Goal: Information Seeking & Learning: Learn about a topic

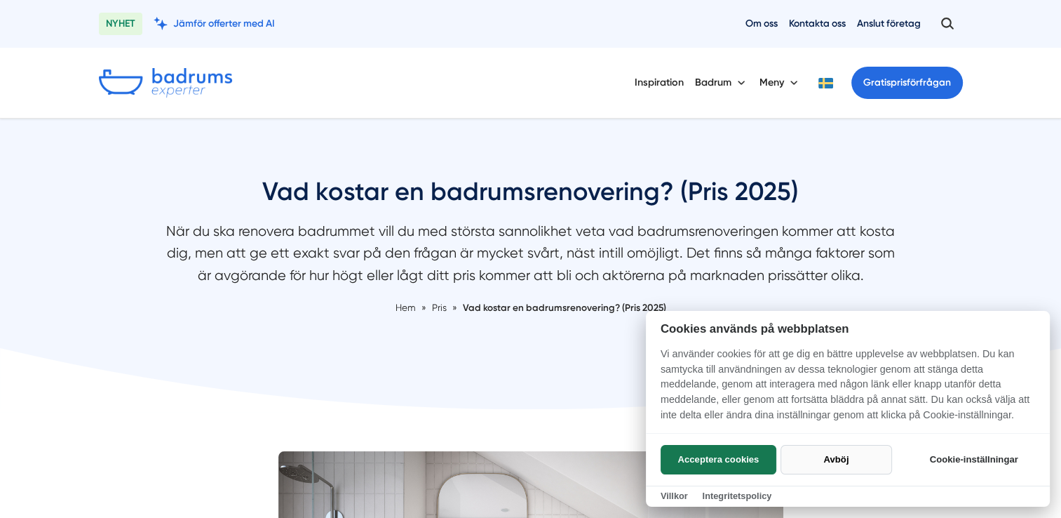
click at [842, 458] on button "Avböj" at bounding box center [837, 459] width 112 height 29
checkbox input "false"
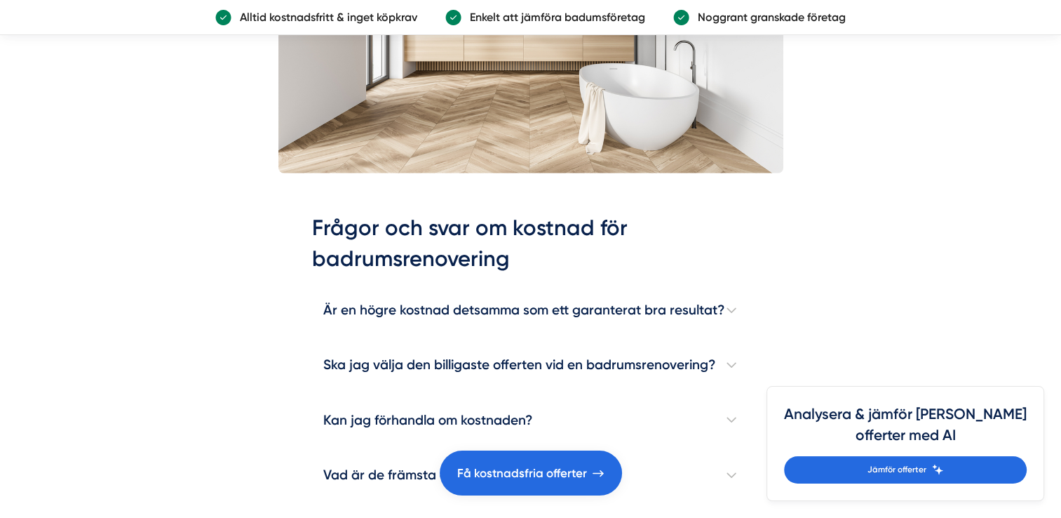
scroll to position [3929, 0]
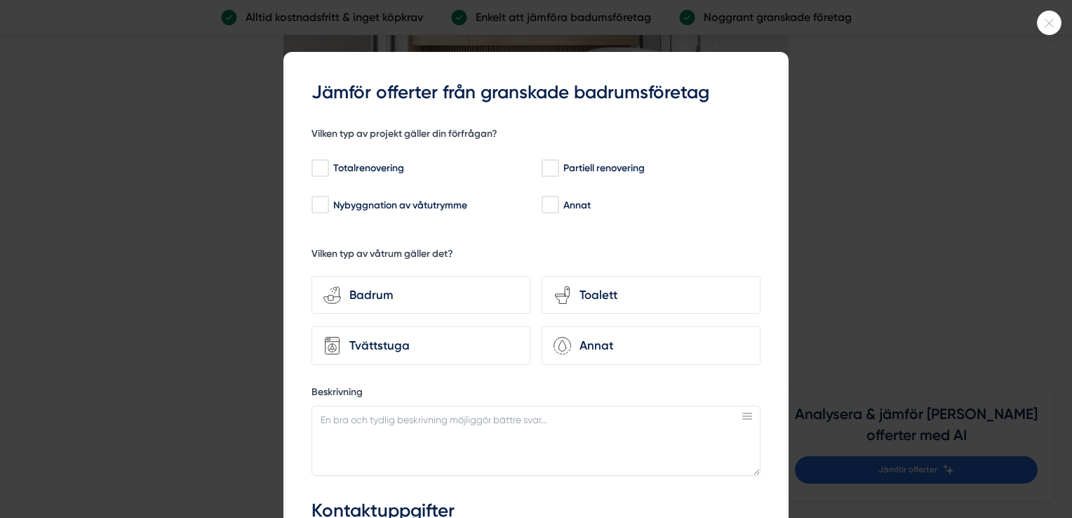
click at [1045, 27] on icon at bounding box center [1049, 23] width 23 height 8
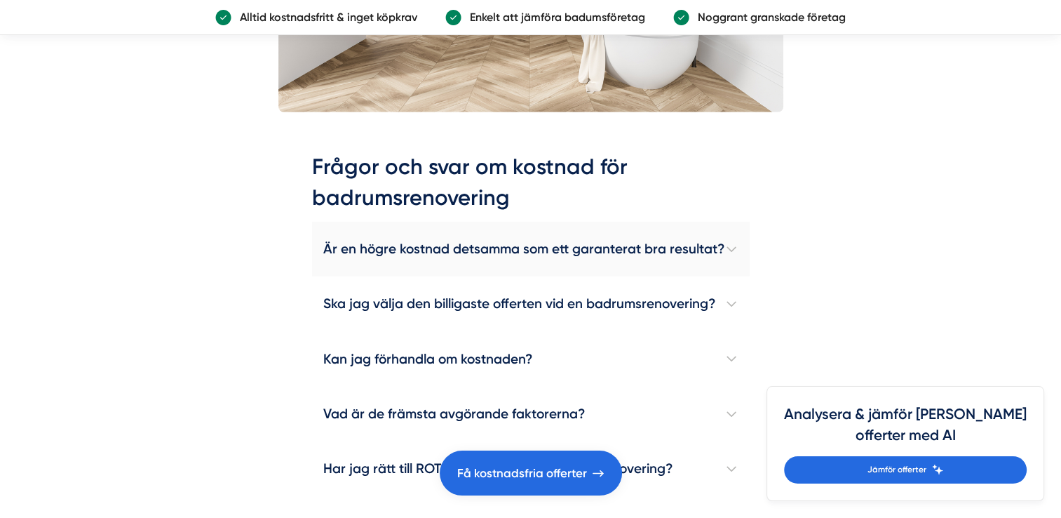
scroll to position [3999, 0]
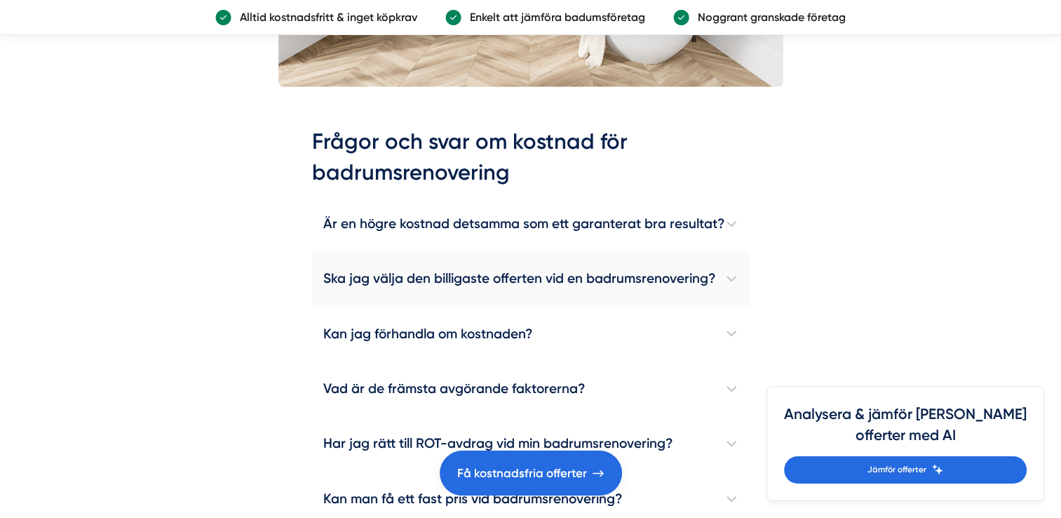
click at [727, 275] on h4 "Ska jag välja den billigaste offerten vid en badrumsrenovering?" at bounding box center [531, 278] width 438 height 55
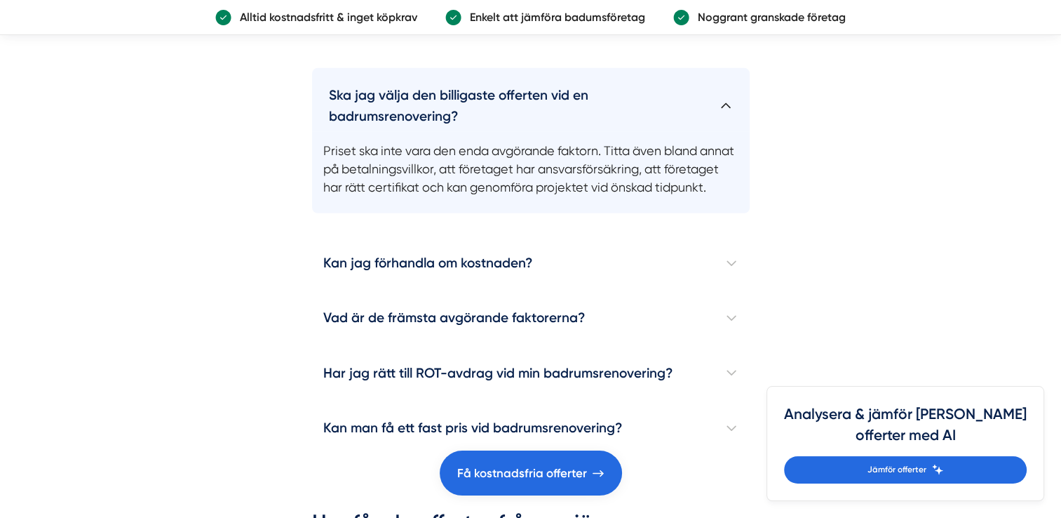
scroll to position [4209, 0]
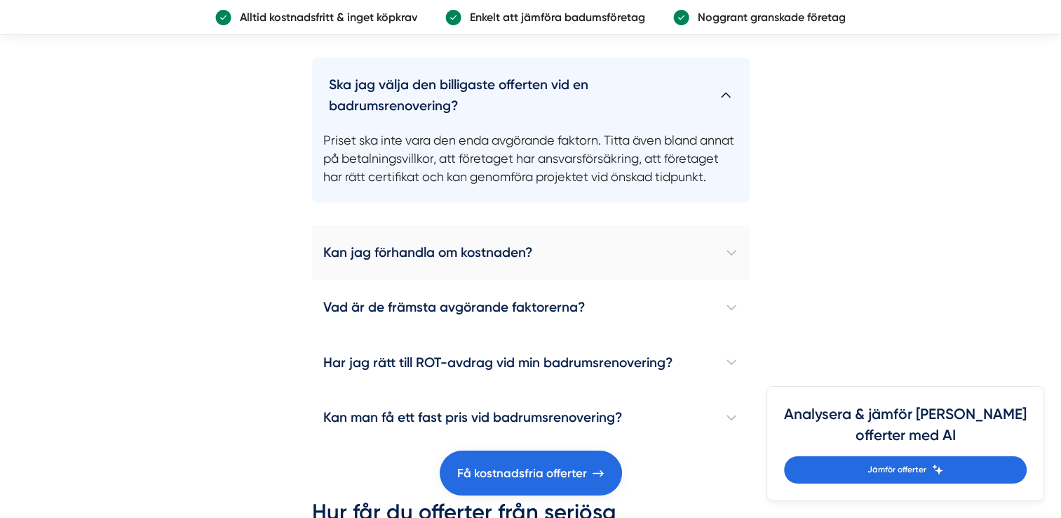
click at [728, 264] on h4 "Kan jag förhandla om kostnaden?" at bounding box center [531, 252] width 438 height 55
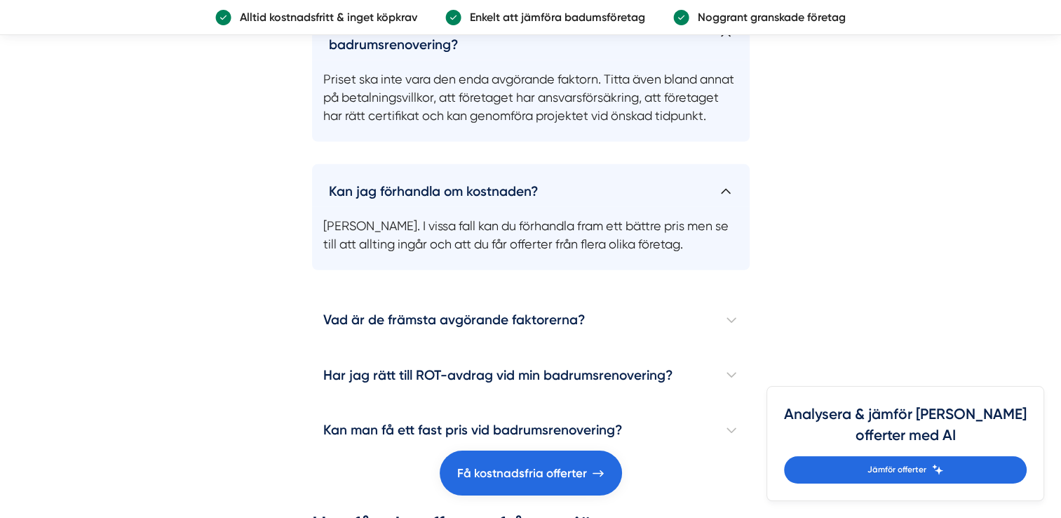
scroll to position [4350, 0]
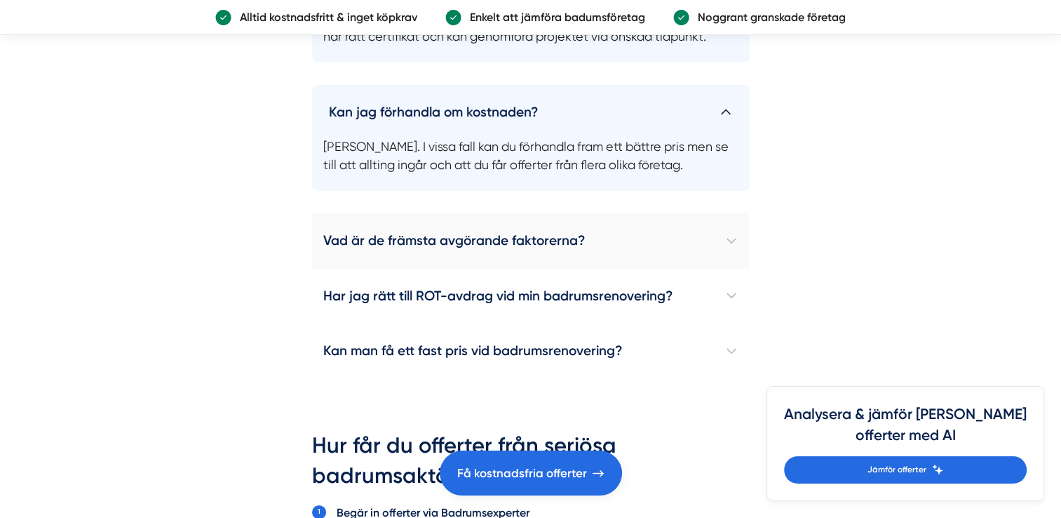
click at [730, 253] on h4 "Vad är de främsta avgörande faktorerna?" at bounding box center [531, 240] width 438 height 55
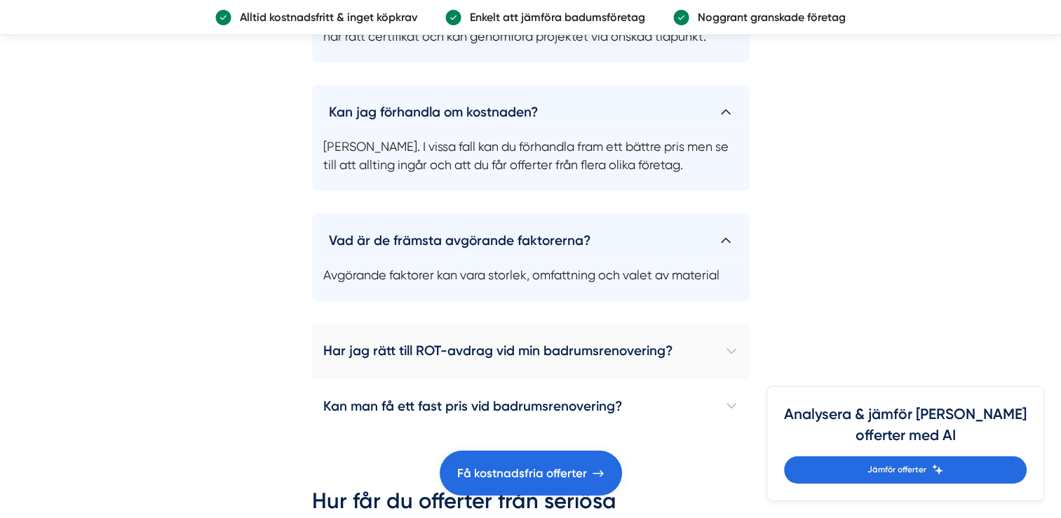
click at [727, 364] on h4 "Har jag rätt till ROT-avdrag vid min badrumsrenovering?" at bounding box center [531, 350] width 438 height 55
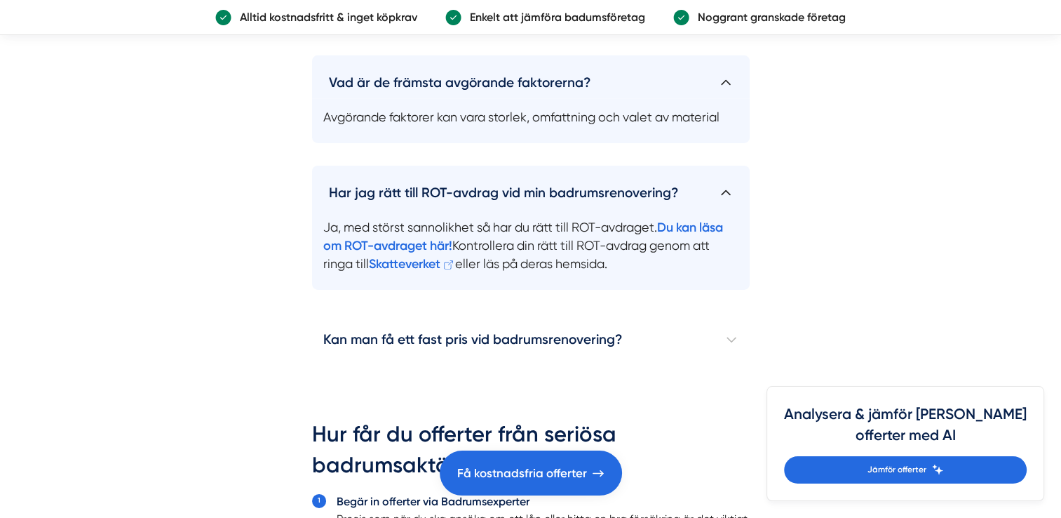
scroll to position [4560, 0]
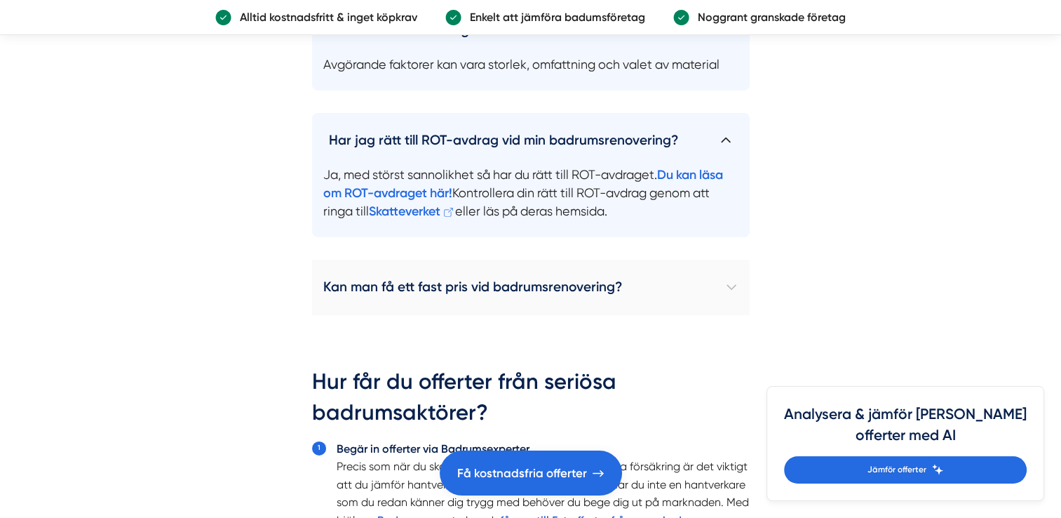
click at [732, 301] on h4 "Kan man få ett fast pris vid badrumsrenovering?" at bounding box center [531, 287] width 438 height 55
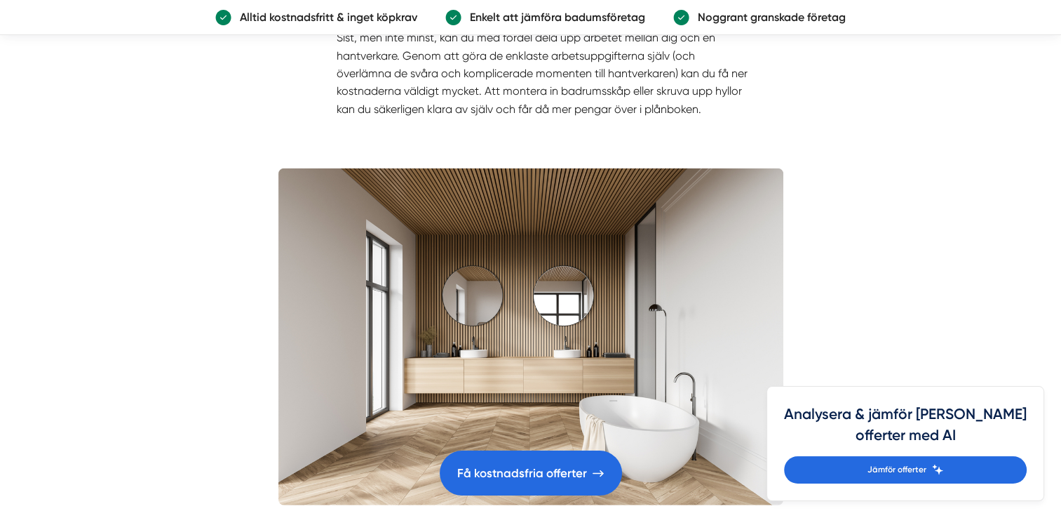
scroll to position [3578, 0]
